Goal: Find specific page/section: Find specific page/section

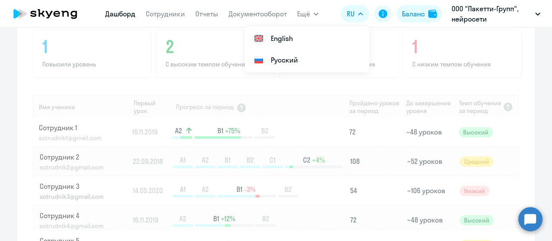
scroll to position [667, 0]
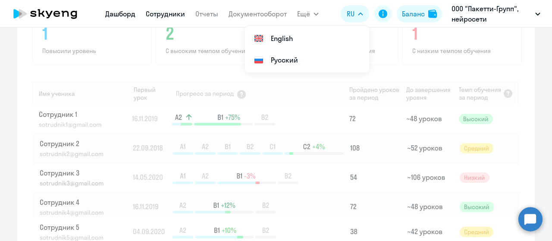
click at [179, 11] on link "Сотрудники" at bounding box center [165, 13] width 39 height 9
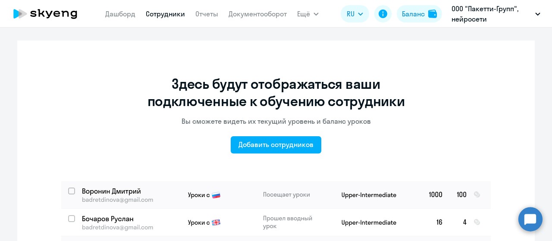
click at [57, 13] on icon at bounding box center [45, 14] width 76 height 22
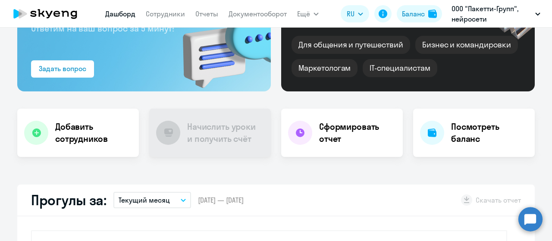
scroll to position [129, 0]
